Goal: Task Accomplishment & Management: Manage account settings

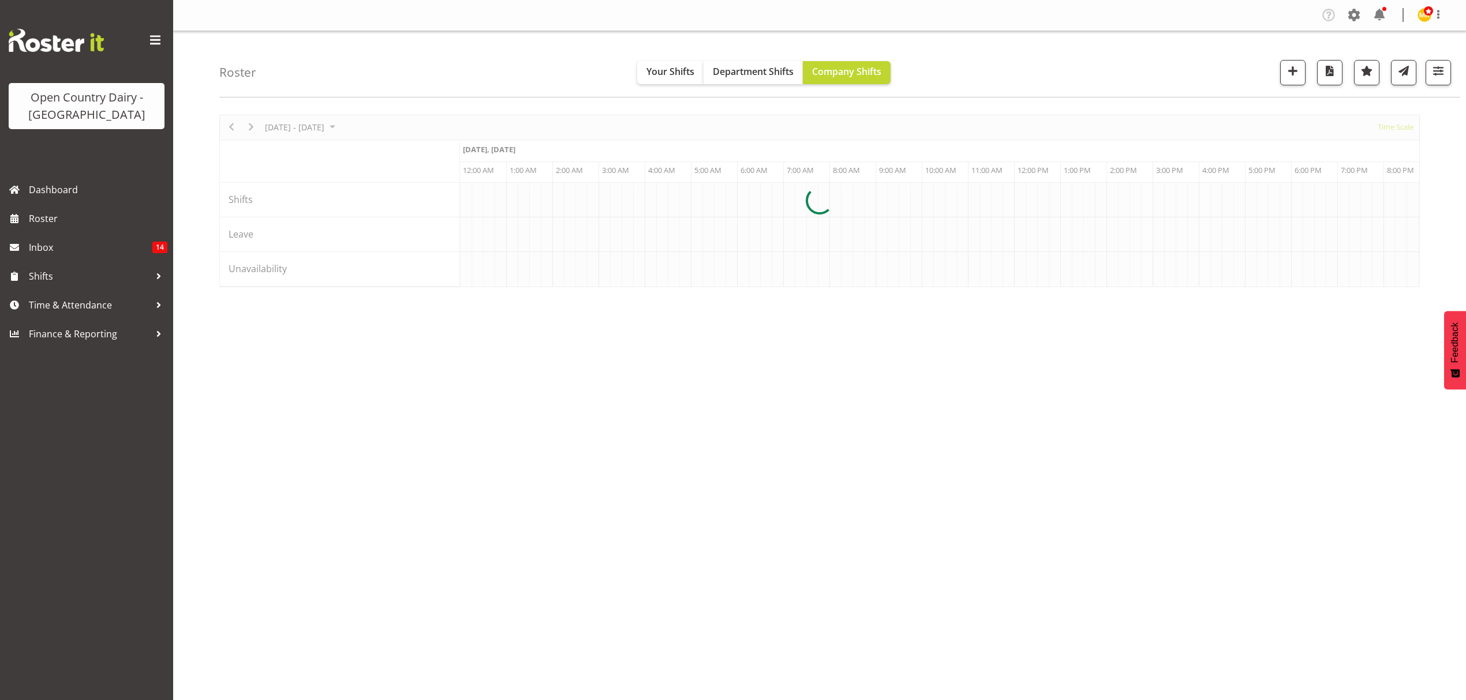
scroll to position [0, 2216]
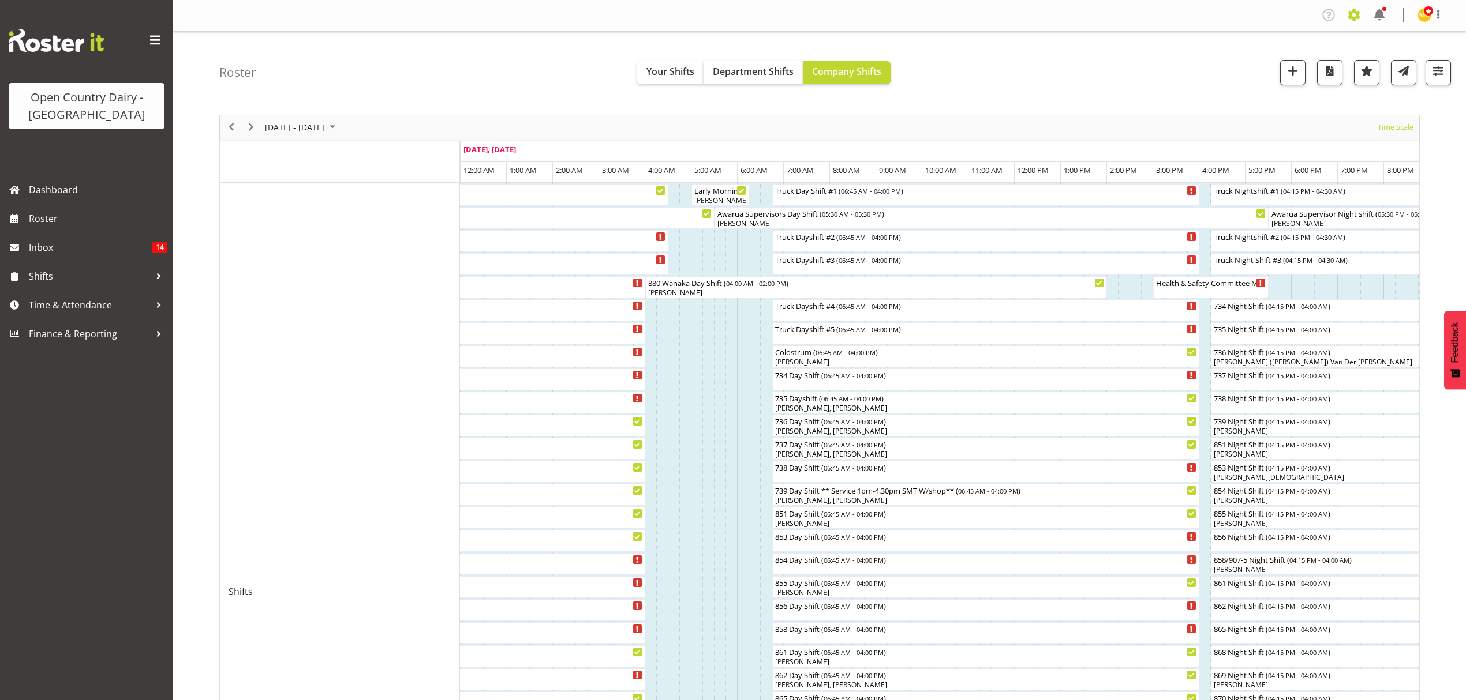
click at [1349, 19] on span at bounding box center [1353, 15] width 18 height 18
click at [1288, 119] on link "Employees" at bounding box center [1283, 125] width 160 height 21
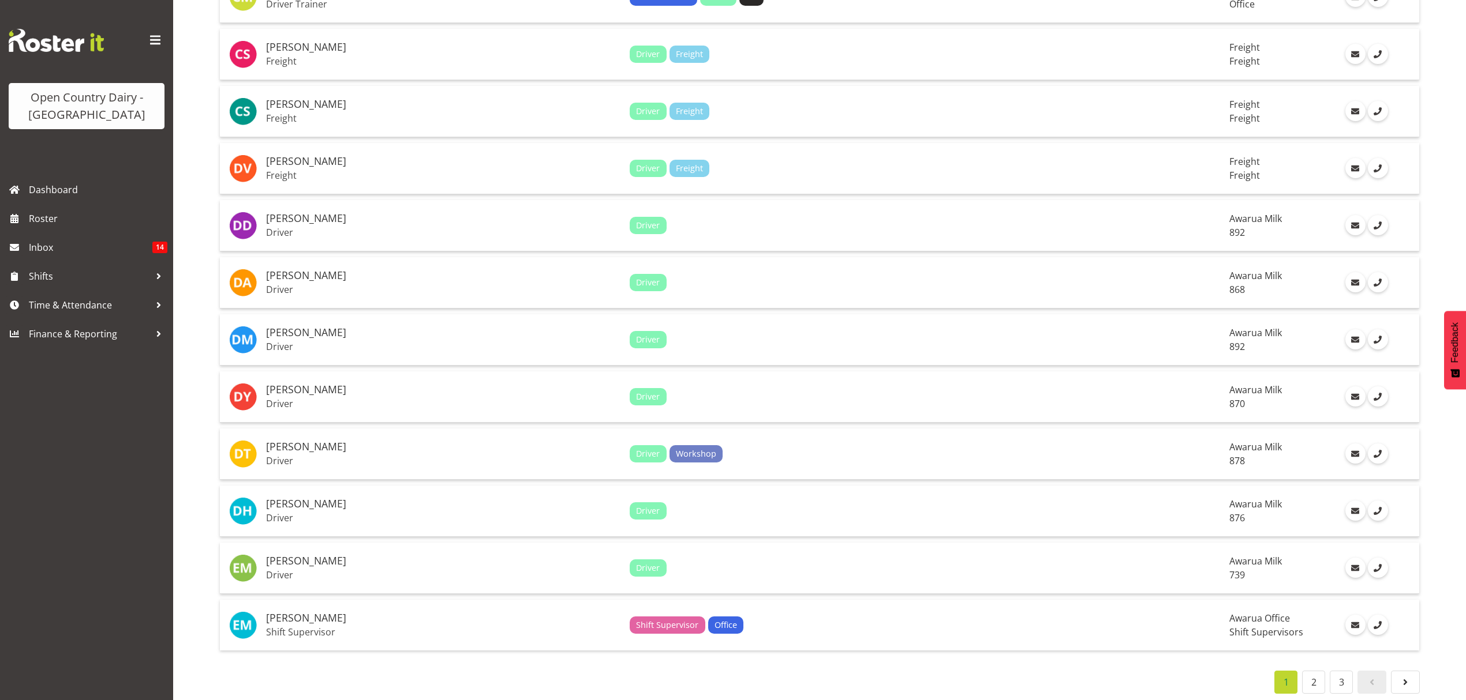
scroll to position [2376, 0]
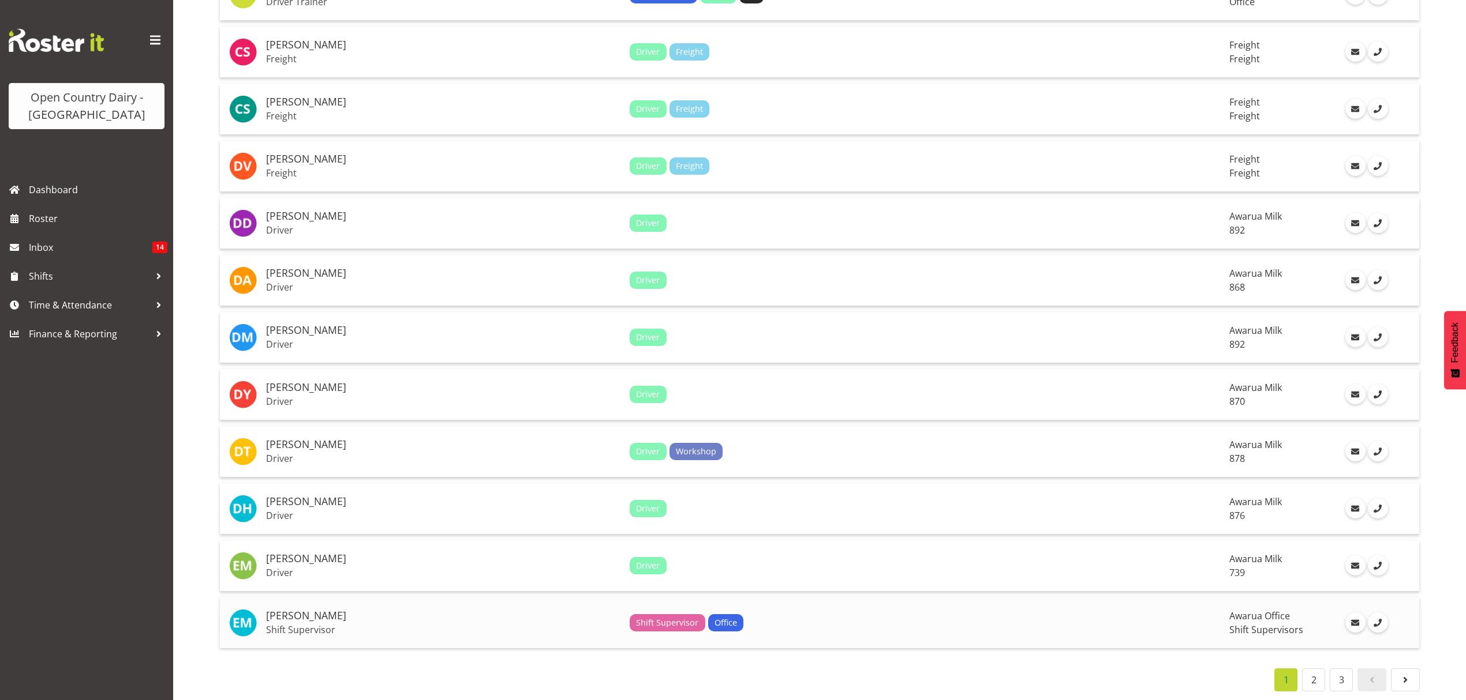
click at [855, 615] on div "Shift Supervisor Office" at bounding box center [925, 623] width 590 height 17
click at [1311, 669] on link "2" at bounding box center [1313, 680] width 23 height 23
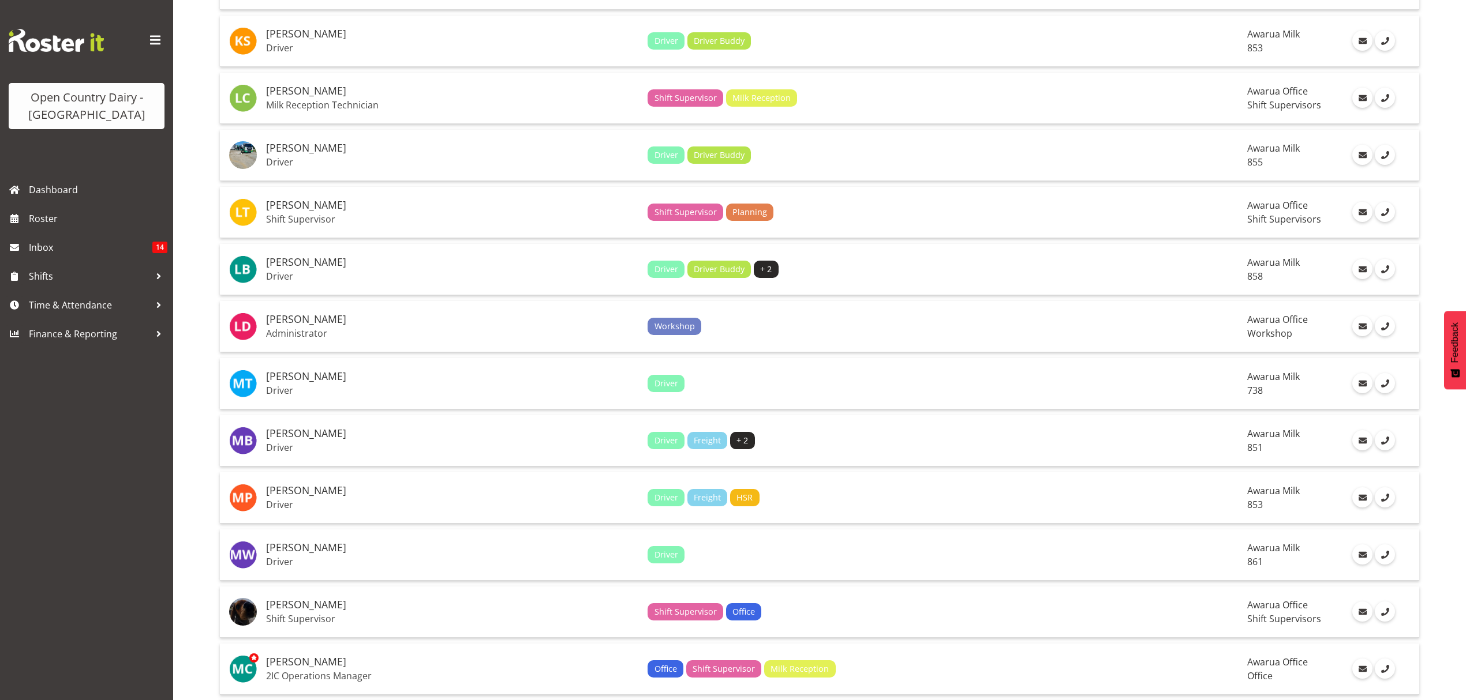
scroll to position [1837, 0]
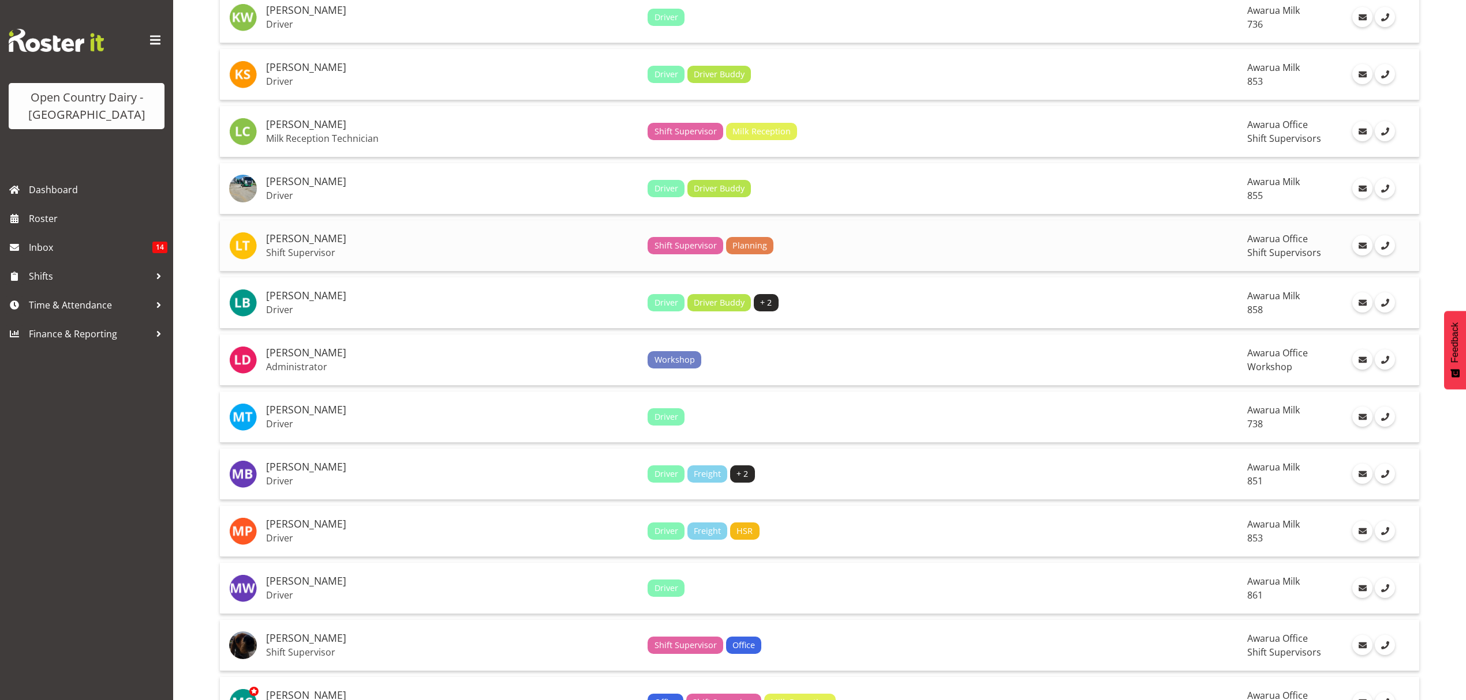
click at [848, 237] on div "Shift Supervisor Planning" at bounding box center [942, 245] width 590 height 17
click at [411, 125] on td "Laura Courtney Milk Reception Technician" at bounding box center [451, 131] width 381 height 51
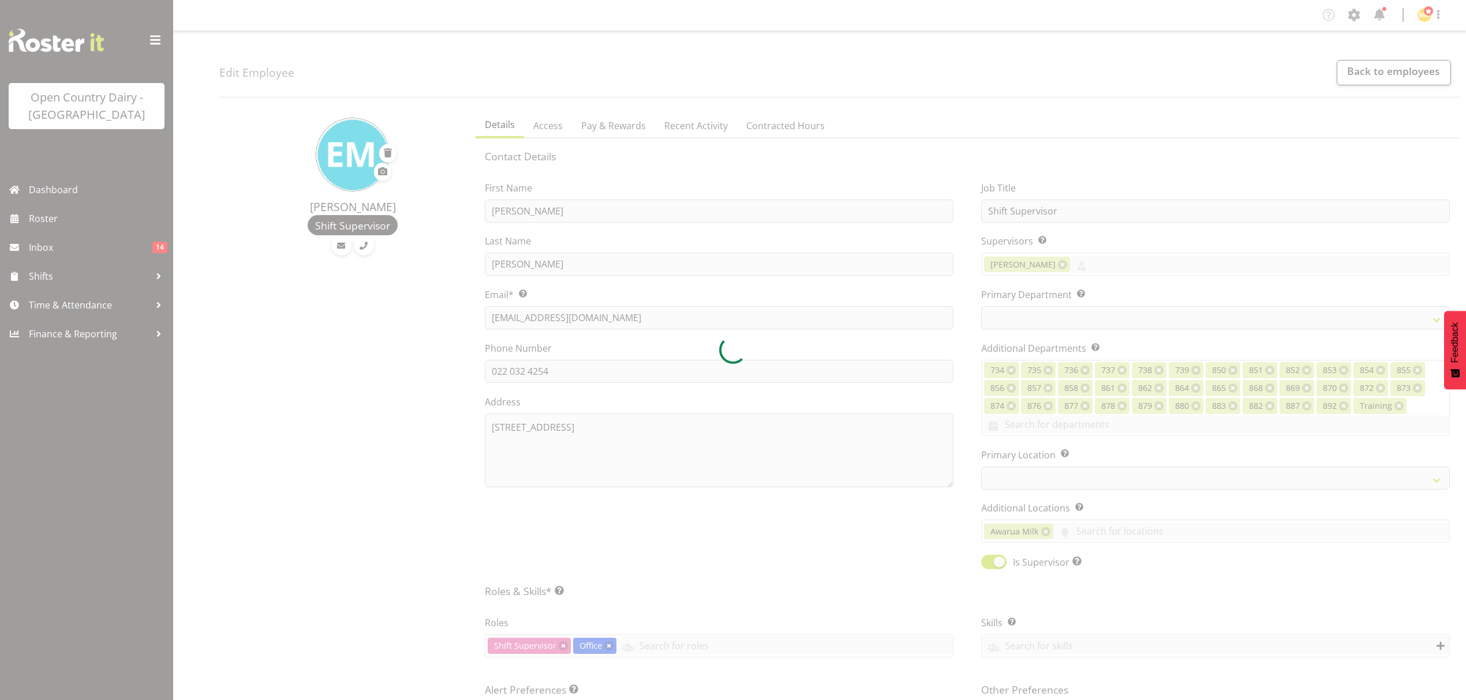
select select "TimelineWeek"
select select
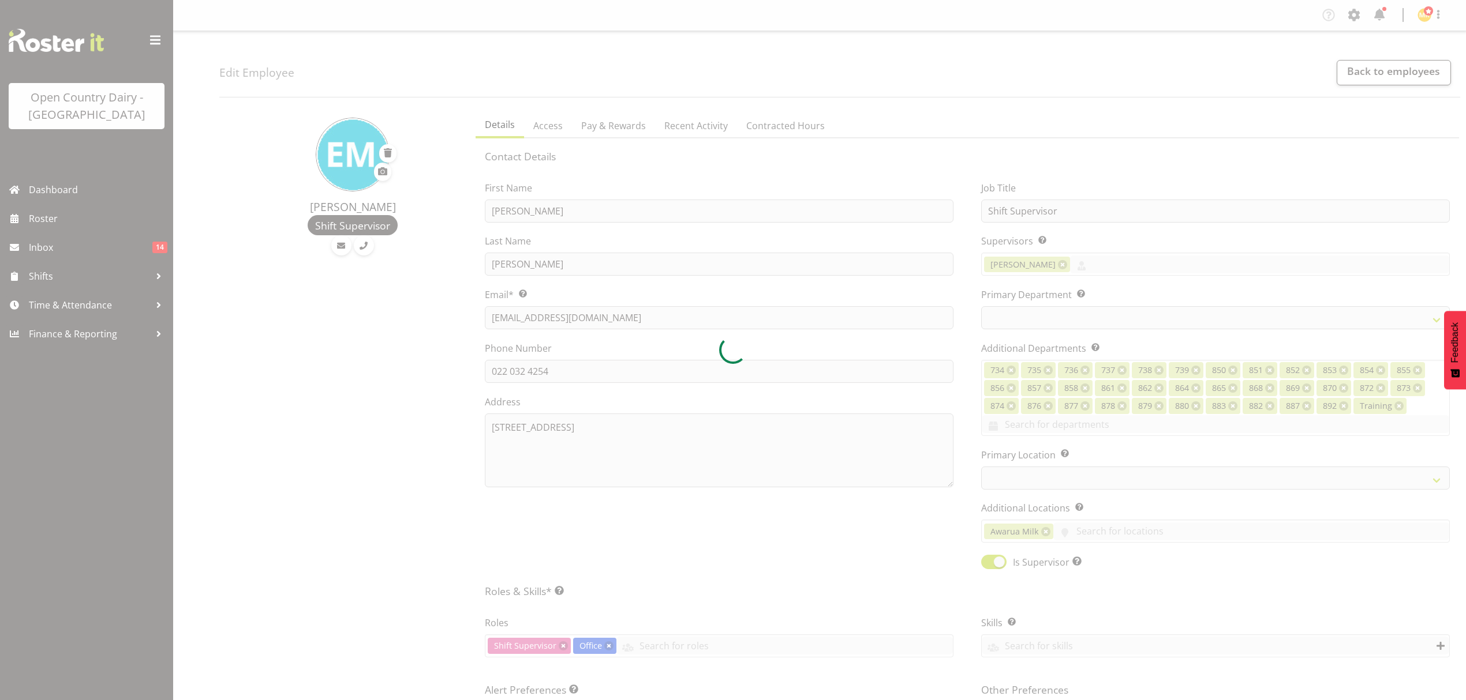
select select
select select "990"
select select "696"
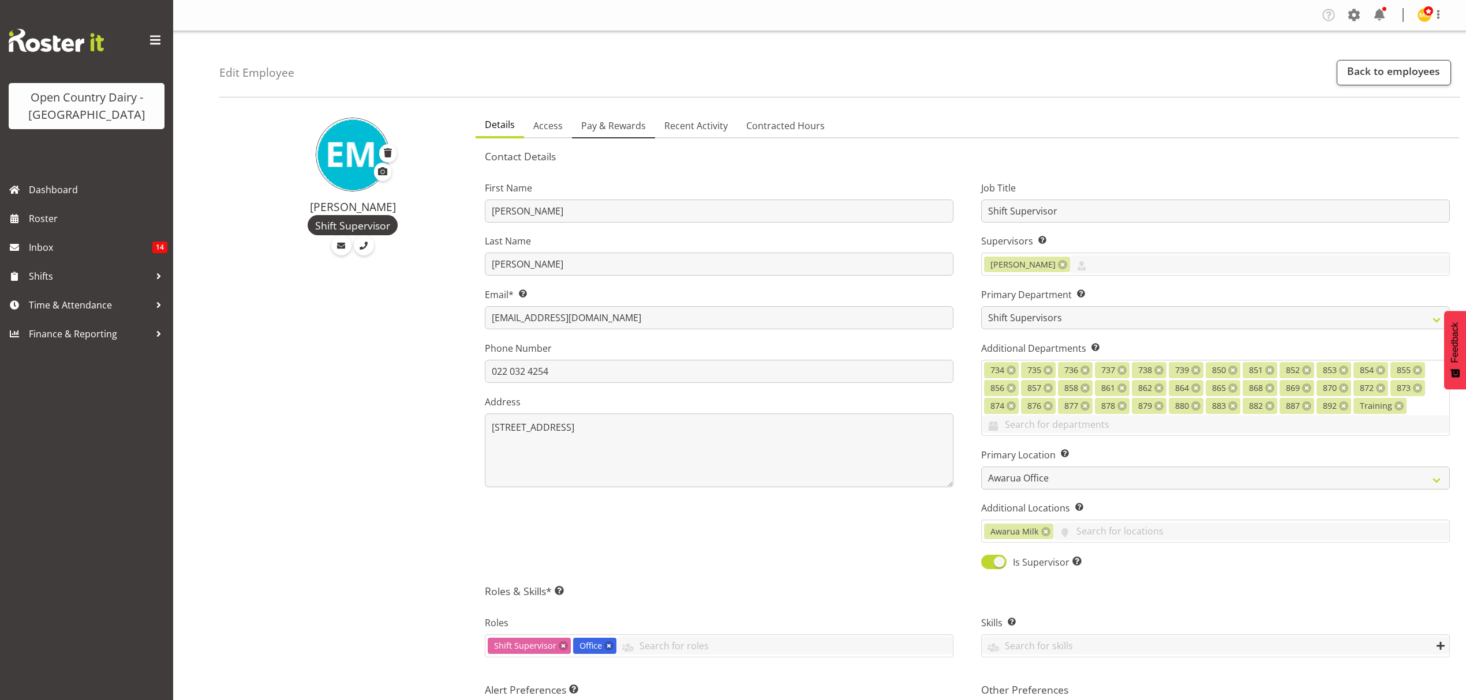
click at [626, 126] on span "Pay & Rewards" at bounding box center [613, 126] width 65 height 14
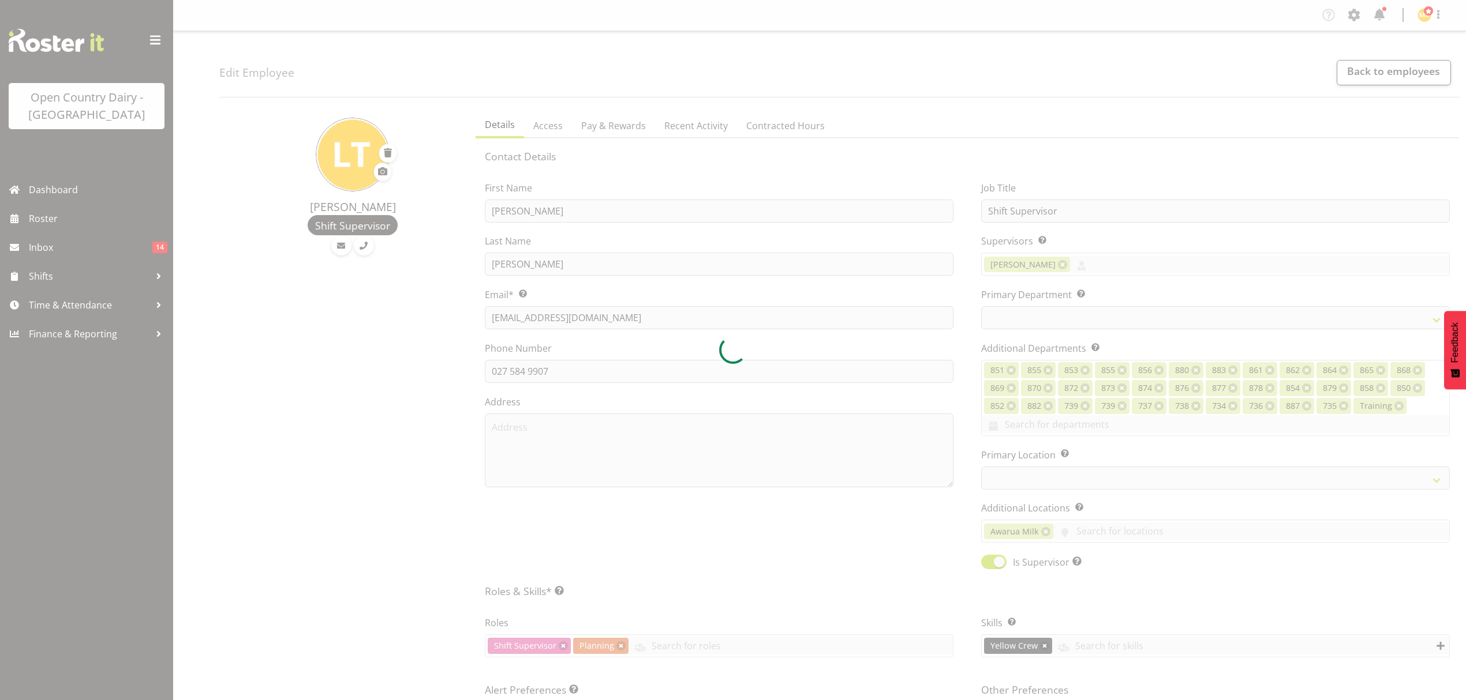
select select "TimelineWeek"
select select
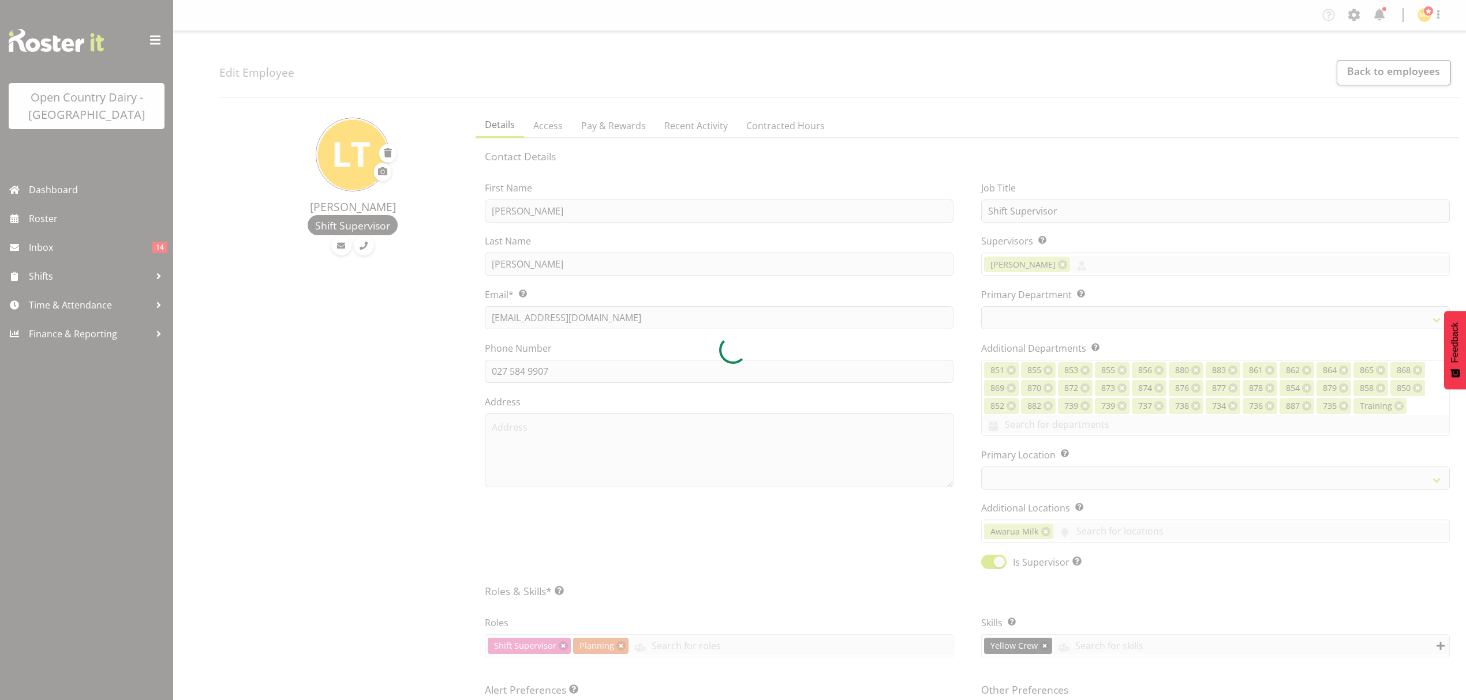
select select
select select "990"
select select "696"
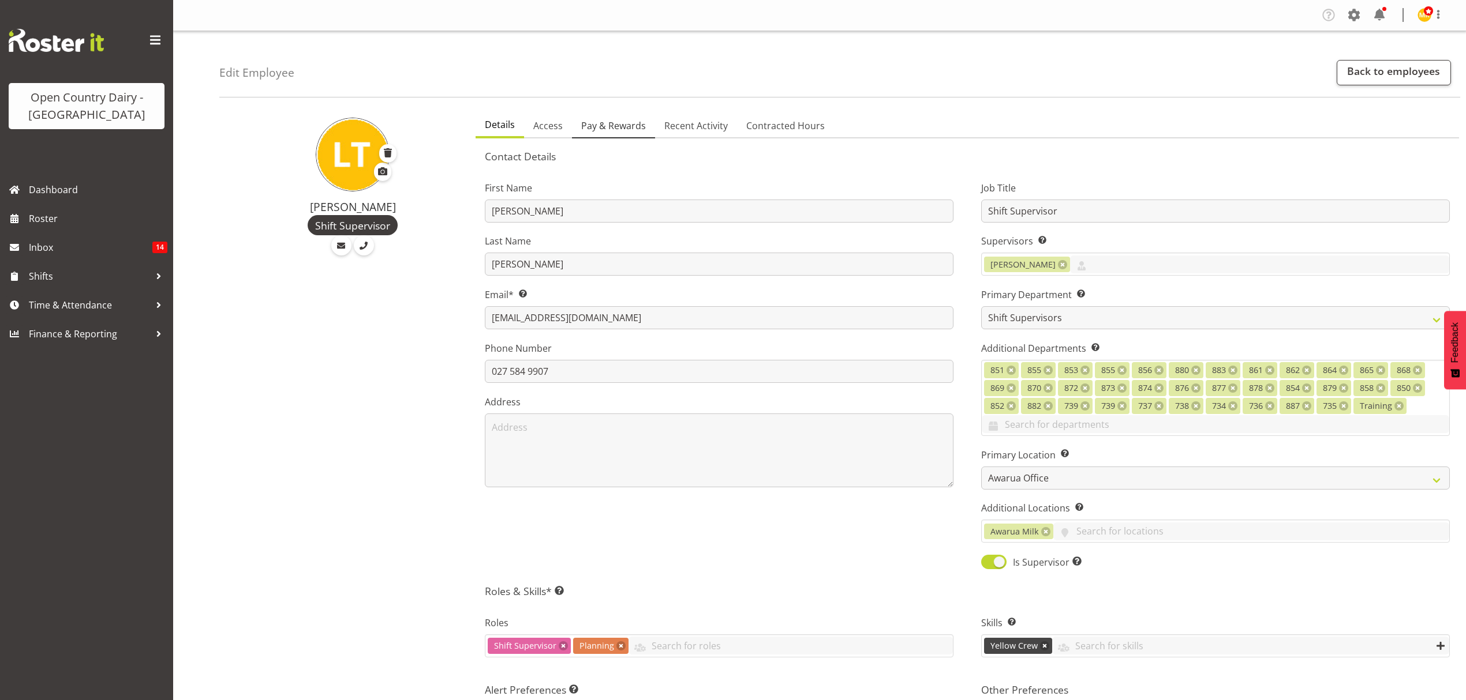
click at [608, 130] on span "Pay & Rewards" at bounding box center [613, 126] width 65 height 14
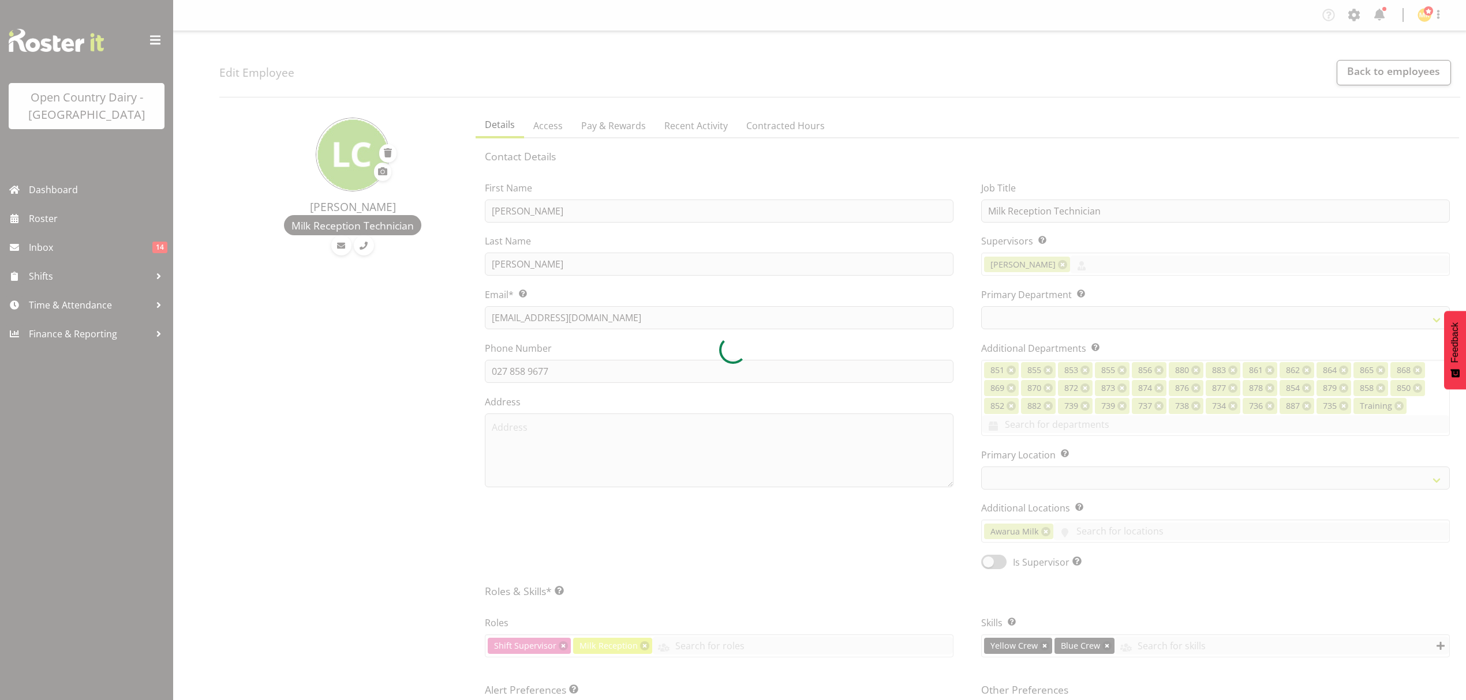
select select "TimelineWeek"
select select
select select "990"
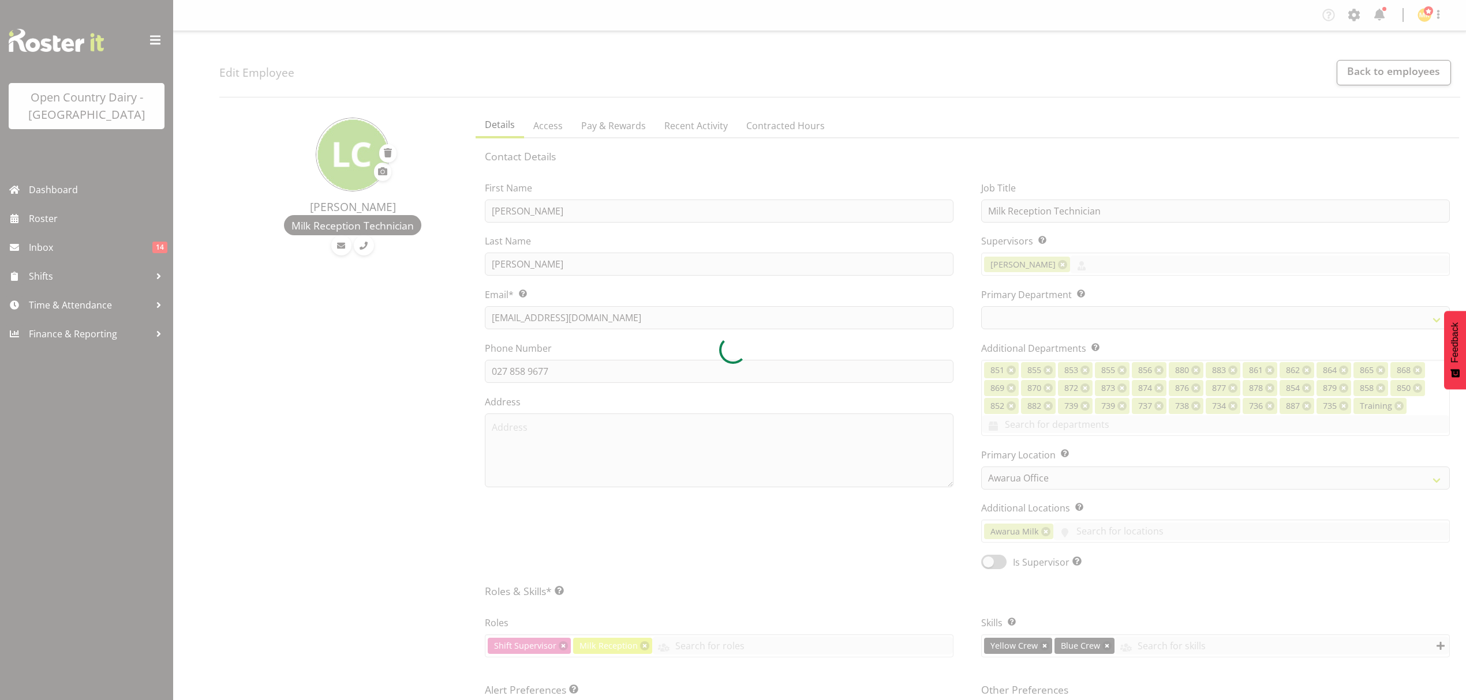
select select "696"
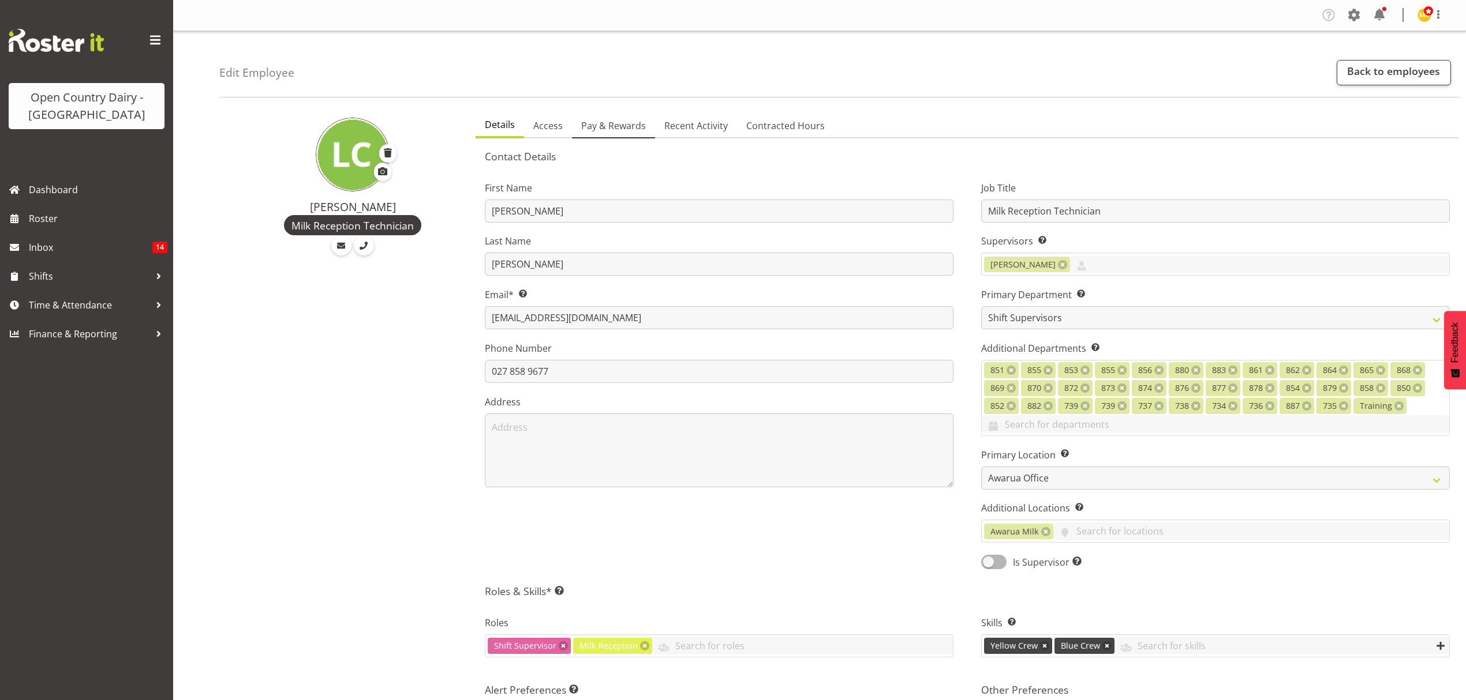
click at [622, 127] on span "Pay & Rewards" at bounding box center [613, 126] width 65 height 14
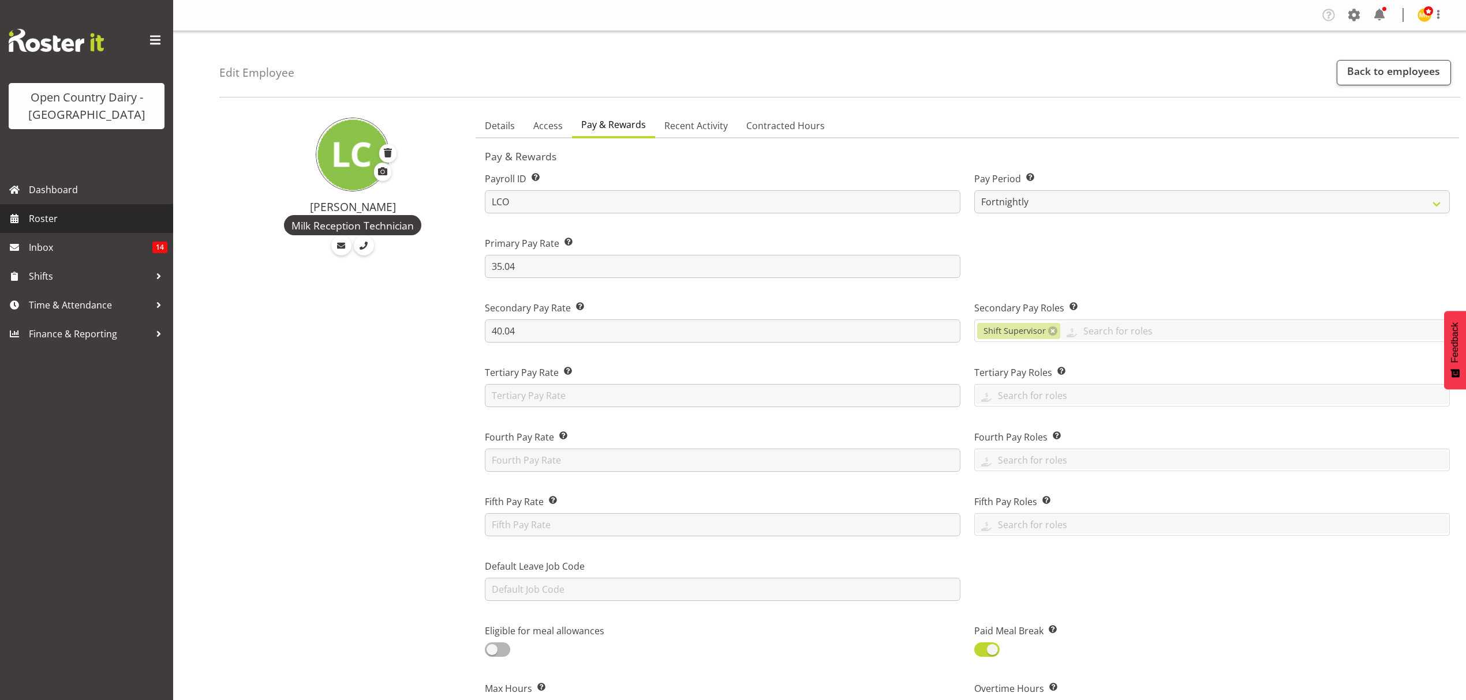
click at [54, 219] on span "Roster" at bounding box center [98, 218] width 138 height 17
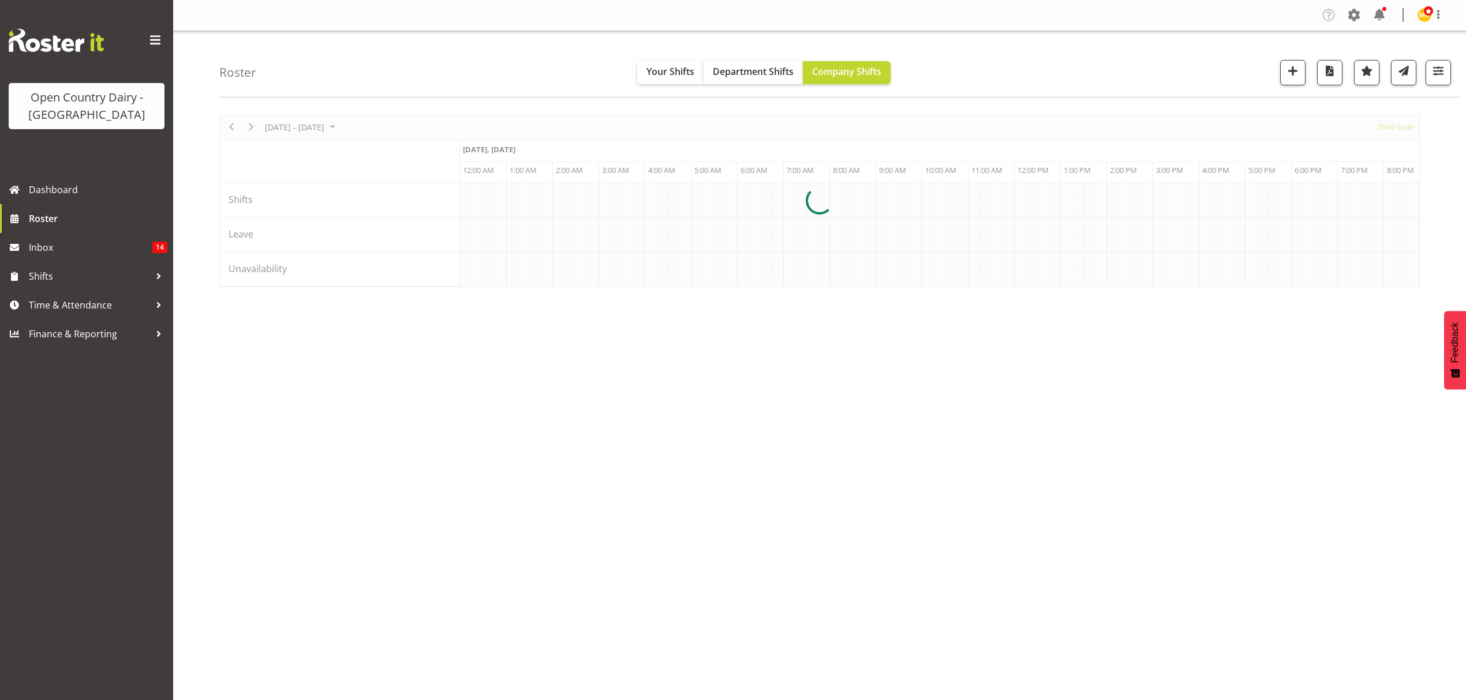
scroll to position [0, 2216]
